Goal: Transaction & Acquisition: Purchase product/service

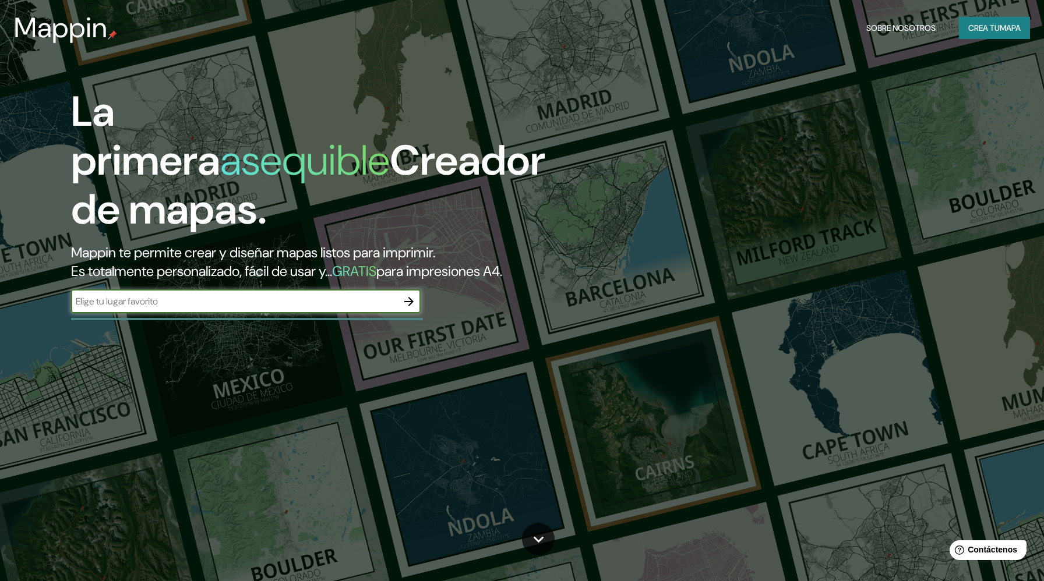
click at [979, 31] on font "Crea tu" at bounding box center [983, 28] width 31 height 10
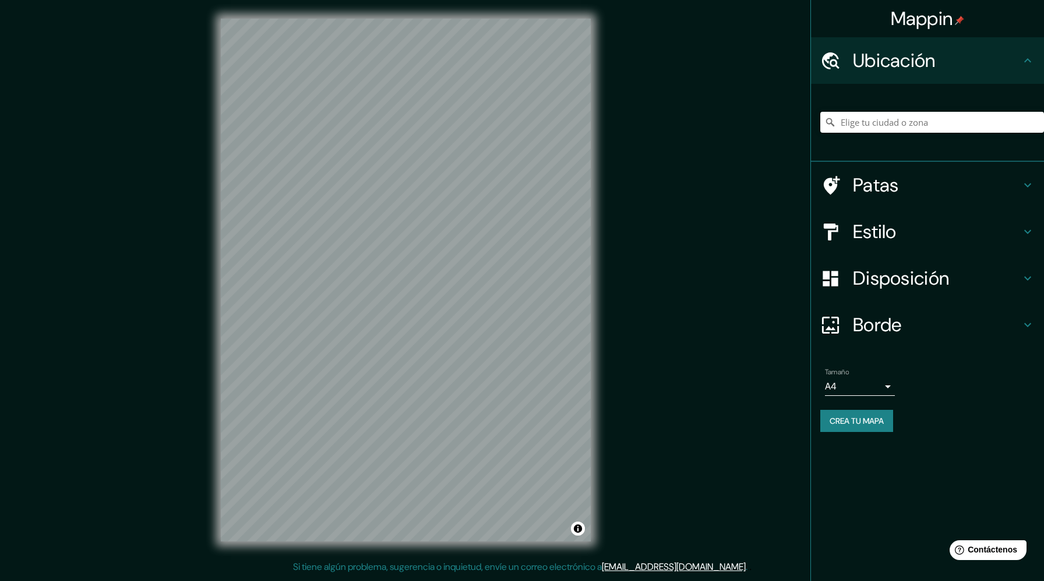
click at [859, 124] on input "Elige tu ciudad o zona" at bounding box center [932, 122] width 224 height 21
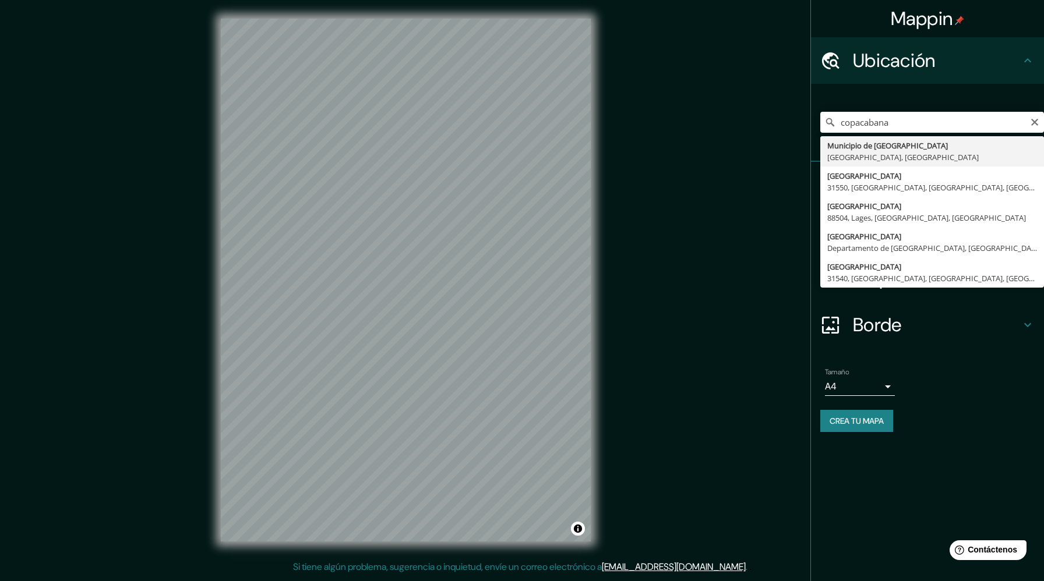
type input "Municipio de [GEOGRAPHIC_DATA], [GEOGRAPHIC_DATA], [GEOGRAPHIC_DATA]"
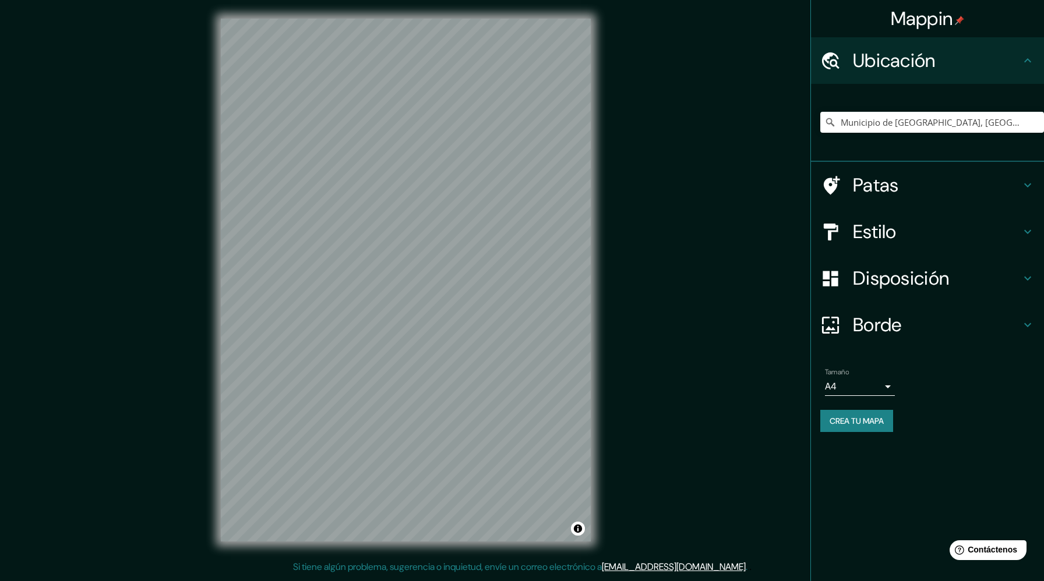
click at [933, 245] on div "Estilo" at bounding box center [927, 232] width 233 height 47
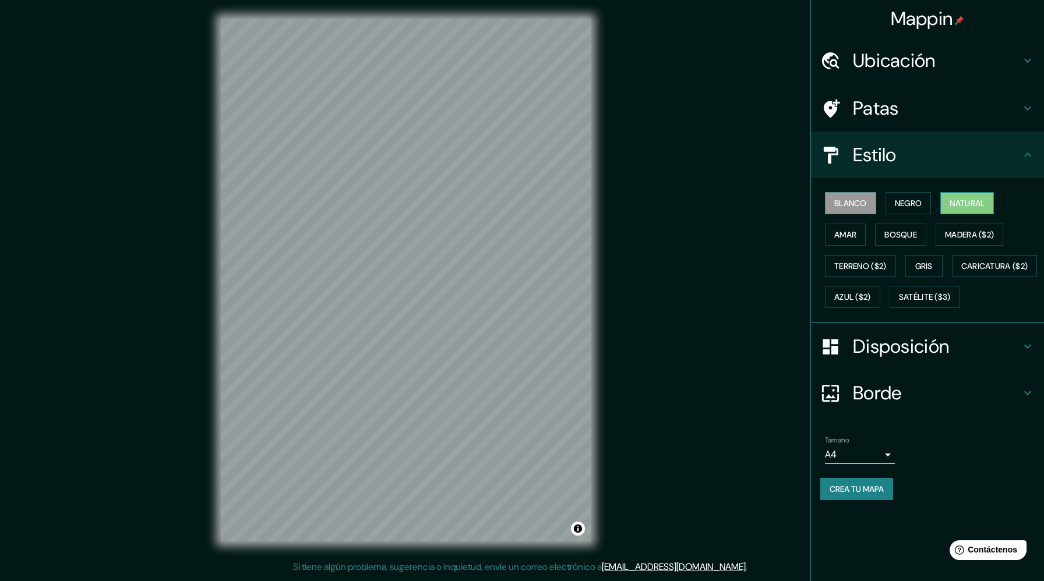
click at [968, 196] on font "Natural" at bounding box center [967, 203] width 35 height 15
click at [961, 271] on font "Caricatura ($2)" at bounding box center [994, 266] width 67 height 10
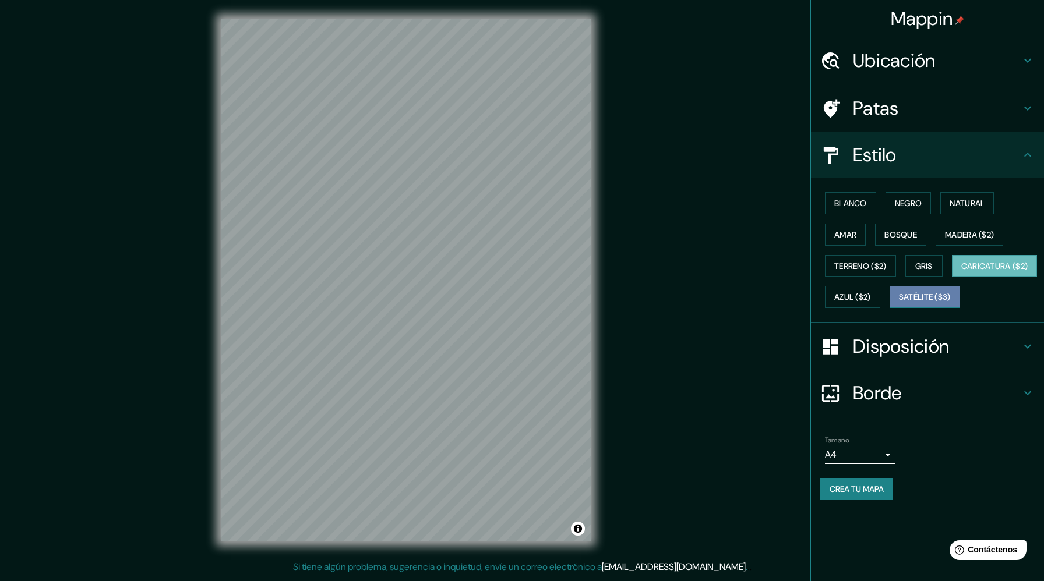
click at [899, 303] on font "Satélite ($3)" at bounding box center [925, 297] width 52 height 10
click at [961, 271] on font "Caricatura ($2)" at bounding box center [994, 266] width 67 height 10
click at [871, 298] on font "Azul ($2)" at bounding box center [852, 297] width 37 height 10
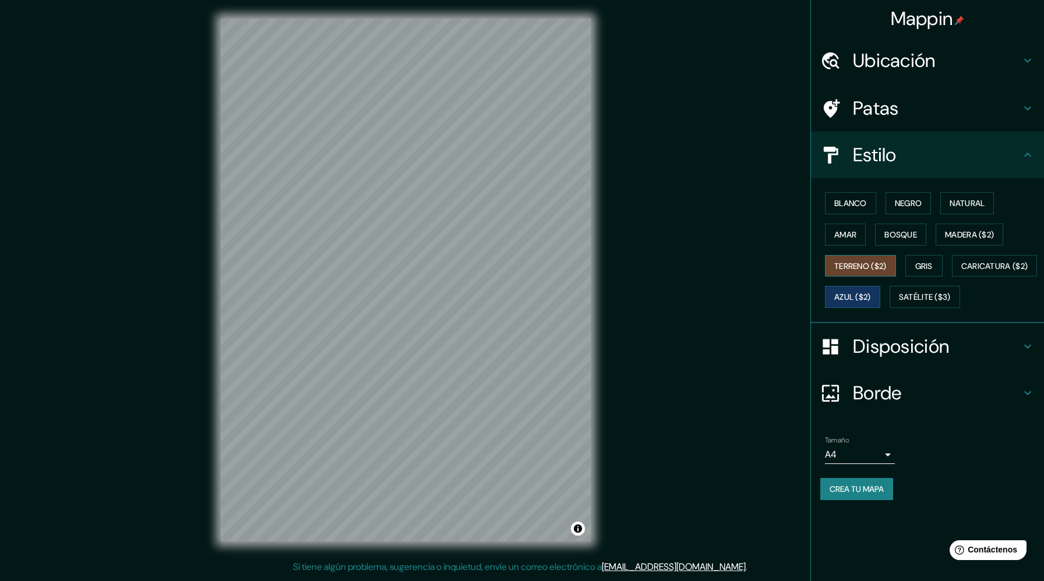
click at [856, 266] on font "Terreno ($2)" at bounding box center [860, 266] width 52 height 10
click at [919, 265] on font "Gris" at bounding box center [923, 266] width 17 height 10
click at [907, 235] on font "Bosque" at bounding box center [900, 235] width 33 height 10
click at [839, 232] on font "Amar" at bounding box center [845, 235] width 22 height 10
click at [958, 206] on font "Natural" at bounding box center [967, 203] width 35 height 10
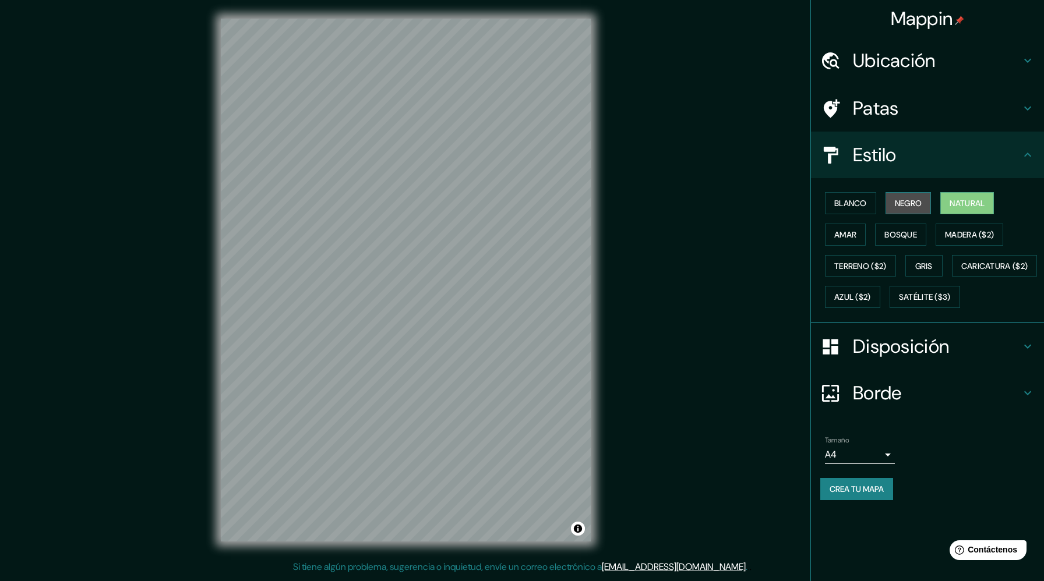
click at [905, 204] on font "Negro" at bounding box center [908, 203] width 27 height 10
click at [899, 303] on font "Satélite ($3)" at bounding box center [925, 297] width 52 height 10
click at [890, 490] on body "Mappin Ubicación Municipio de [GEOGRAPHIC_DATA], [GEOGRAPHIC_DATA], [GEOGRAPHIC…" at bounding box center [522, 290] width 1044 height 581
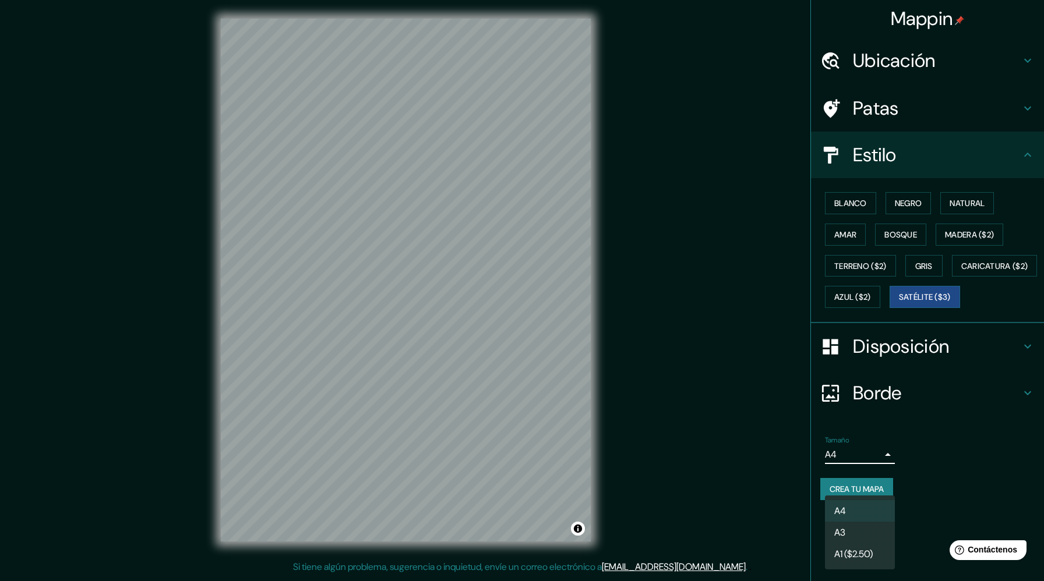
click at [869, 549] on font "A1 ($2.50)" at bounding box center [853, 554] width 38 height 15
click at [878, 489] on body "Mappin Ubicación Municipio de [GEOGRAPHIC_DATA], [GEOGRAPHIC_DATA], [GEOGRAPHIC…" at bounding box center [522, 290] width 1044 height 581
click at [873, 511] on li "A4" at bounding box center [860, 511] width 70 height 22
type input "single"
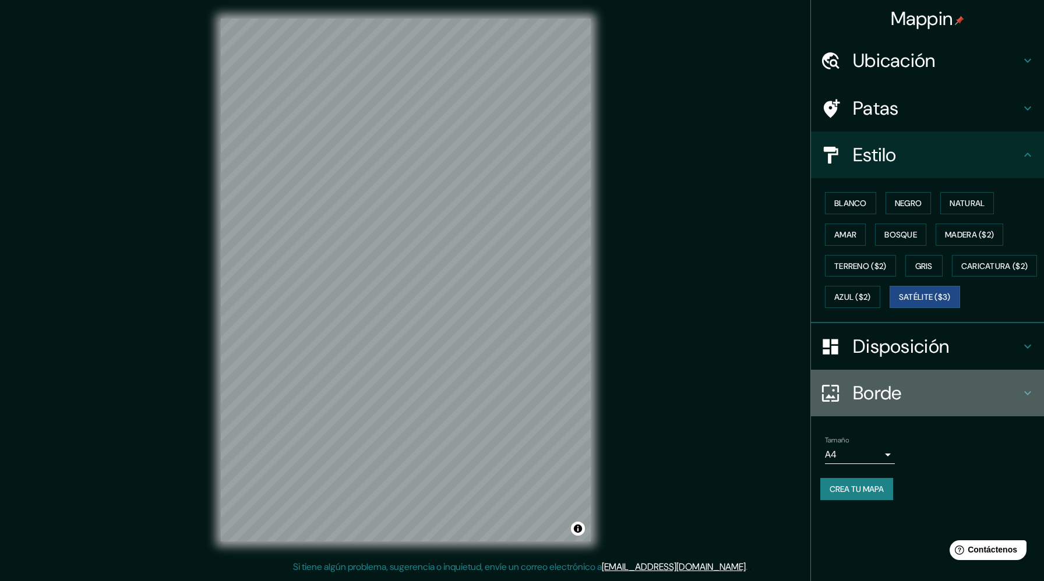
click at [878, 405] on font "Borde" at bounding box center [877, 393] width 49 height 24
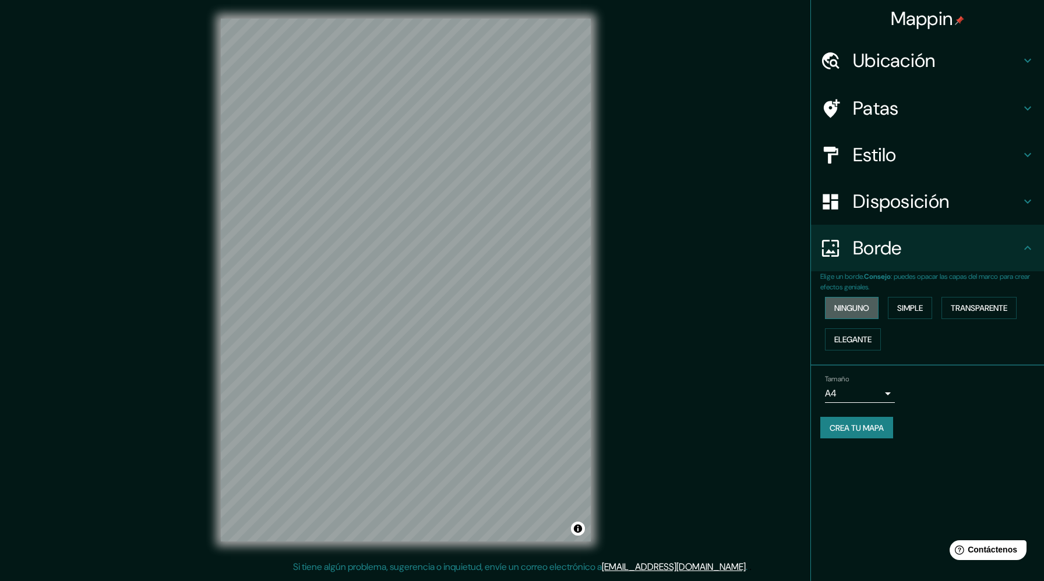
click at [859, 313] on font "Ninguno" at bounding box center [851, 308] width 35 height 10
